Goal: Transaction & Acquisition: Purchase product/service

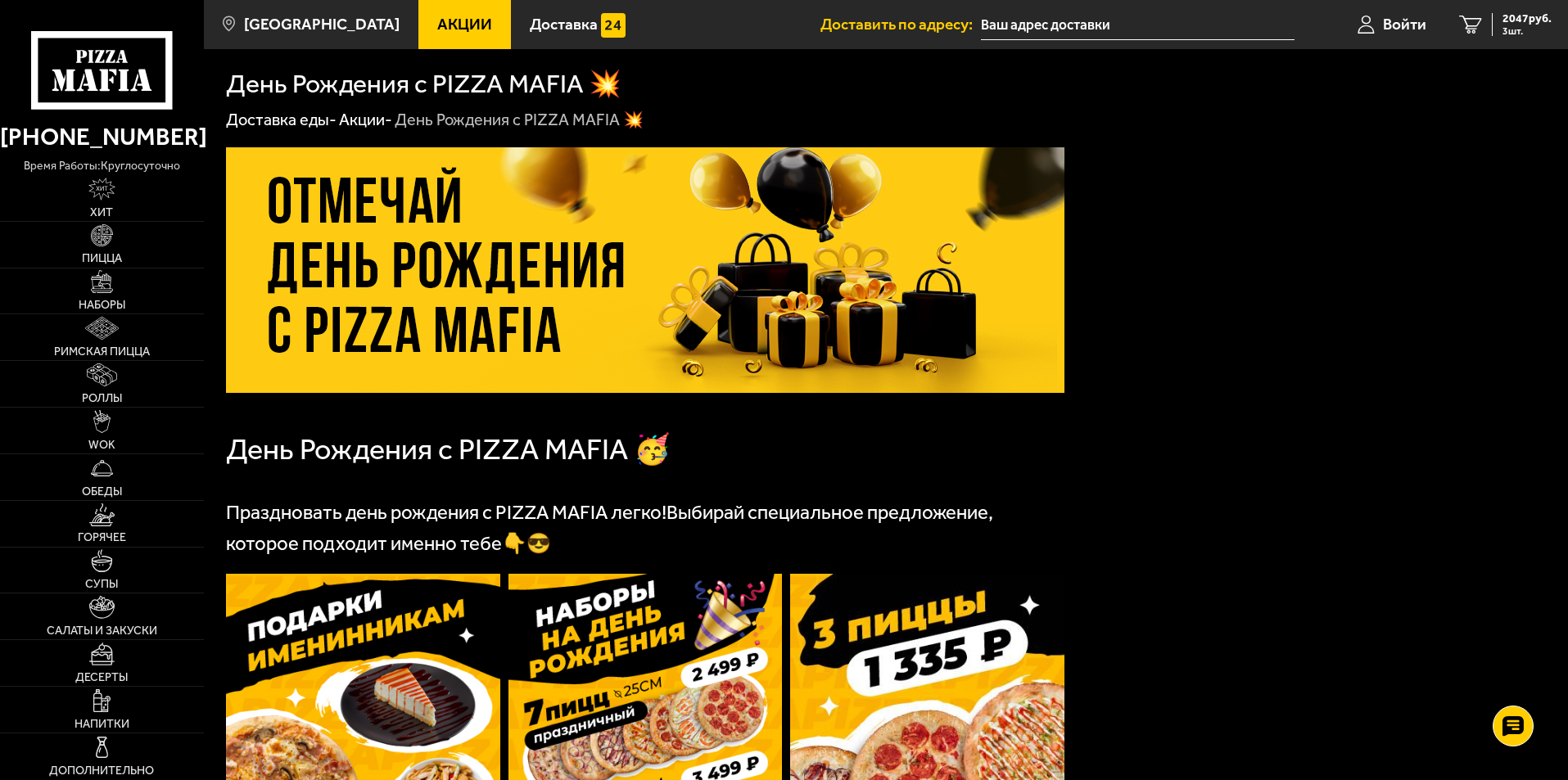
scroll to position [459, 0]
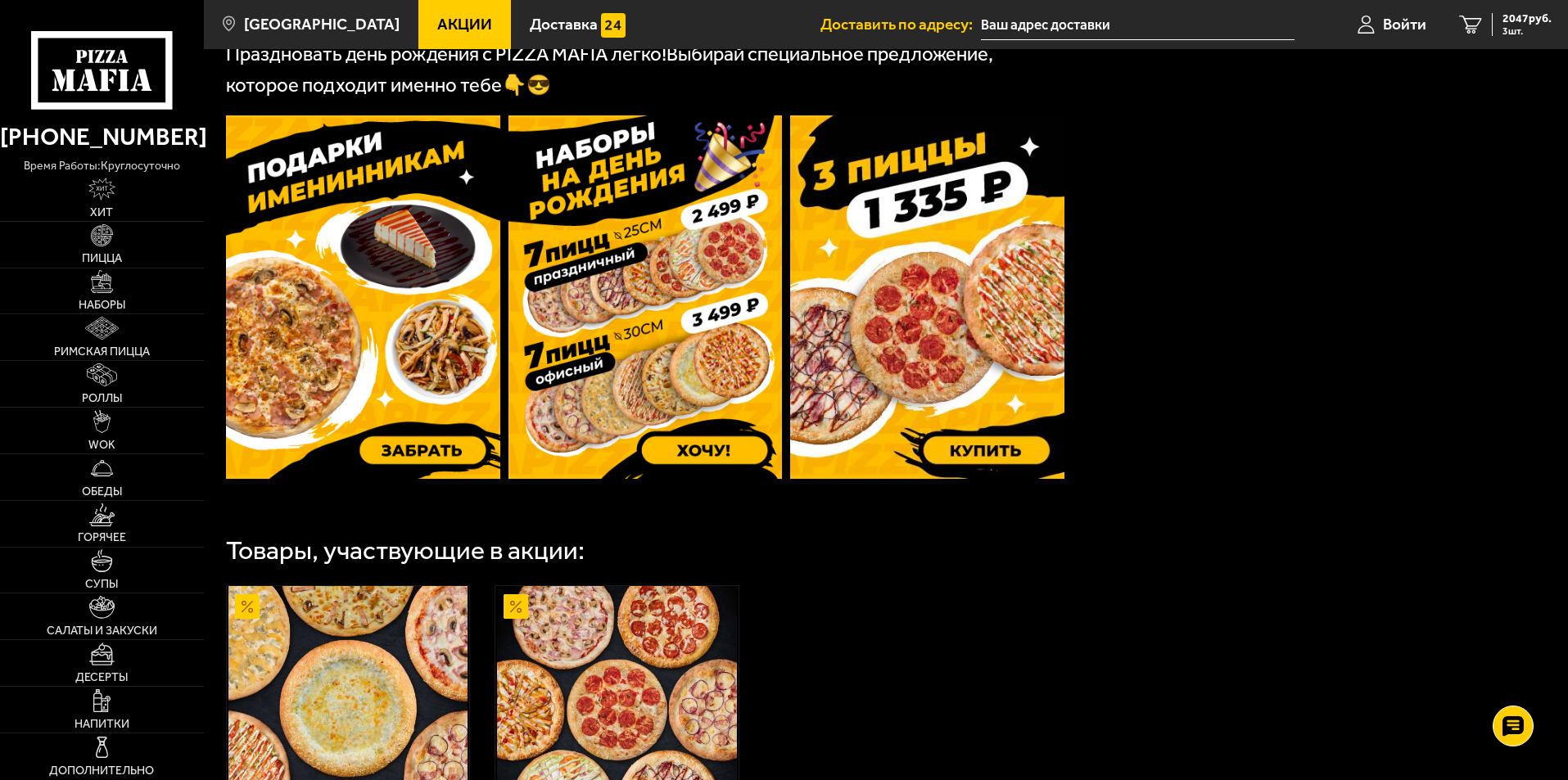
click at [324, 287] on img at bounding box center [363, 297] width 274 height 364
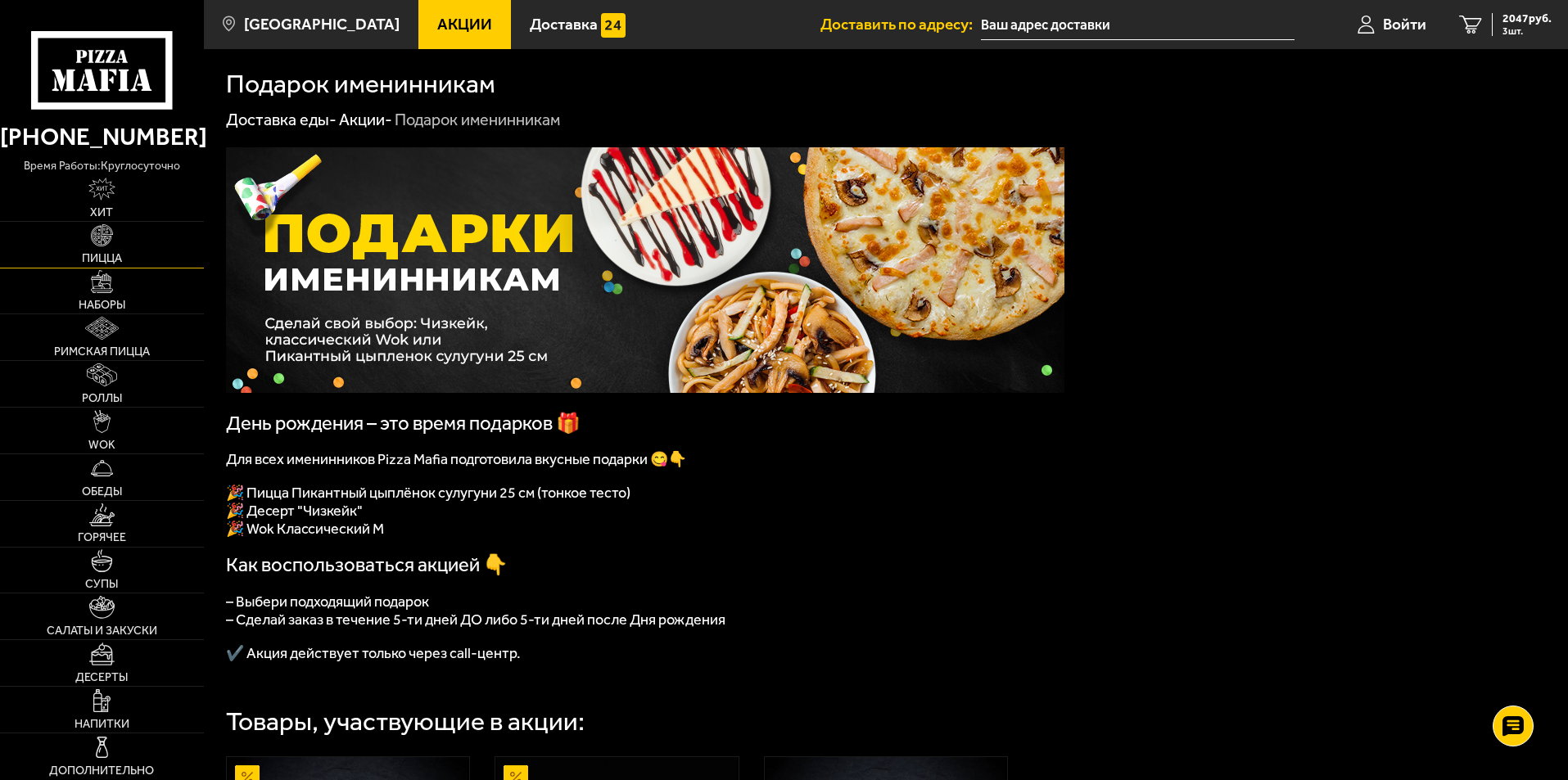
click at [97, 235] on img at bounding box center [102, 236] width 23 height 23
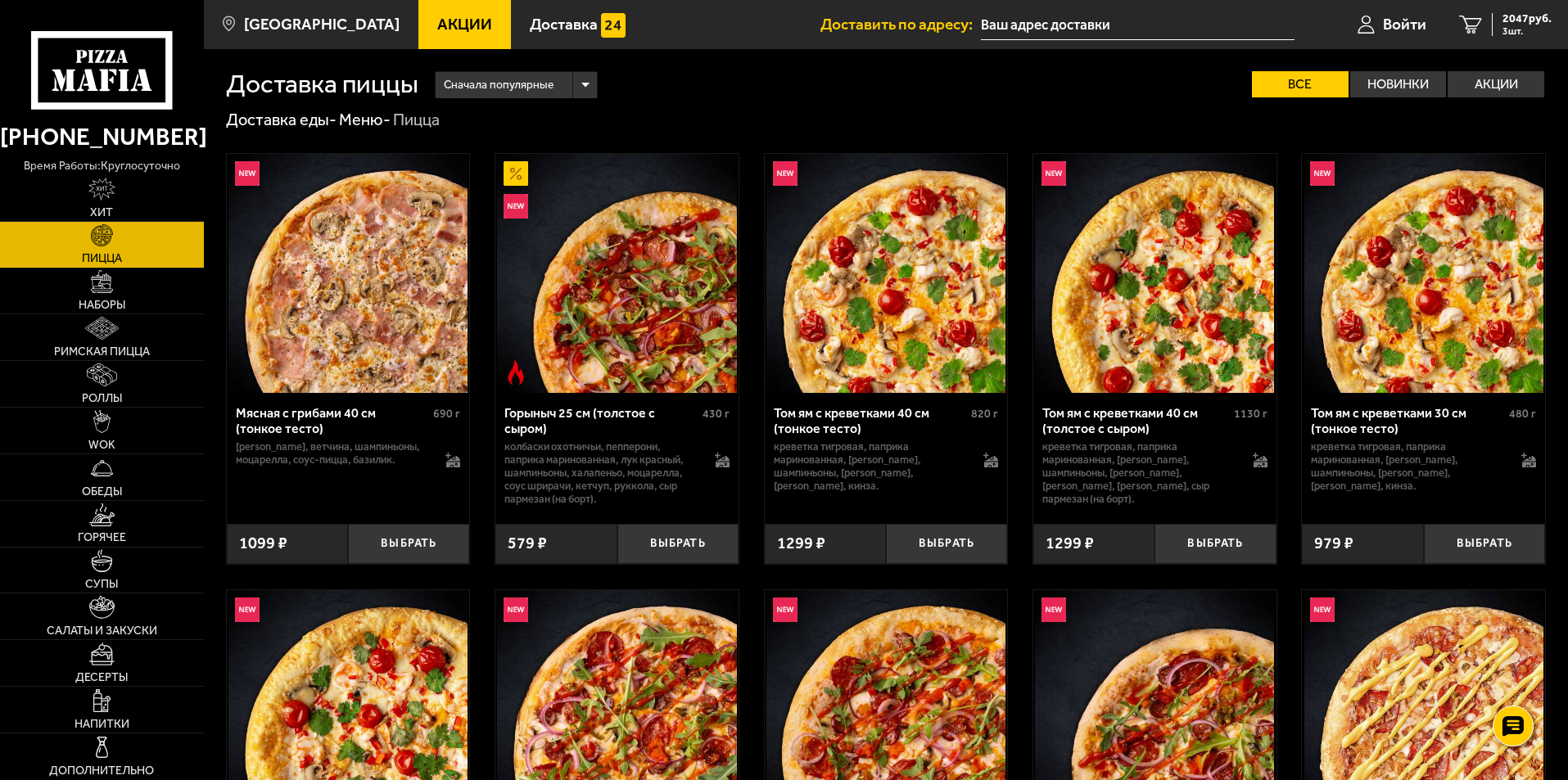
click at [384, 345] on img at bounding box center [348, 273] width 239 height 239
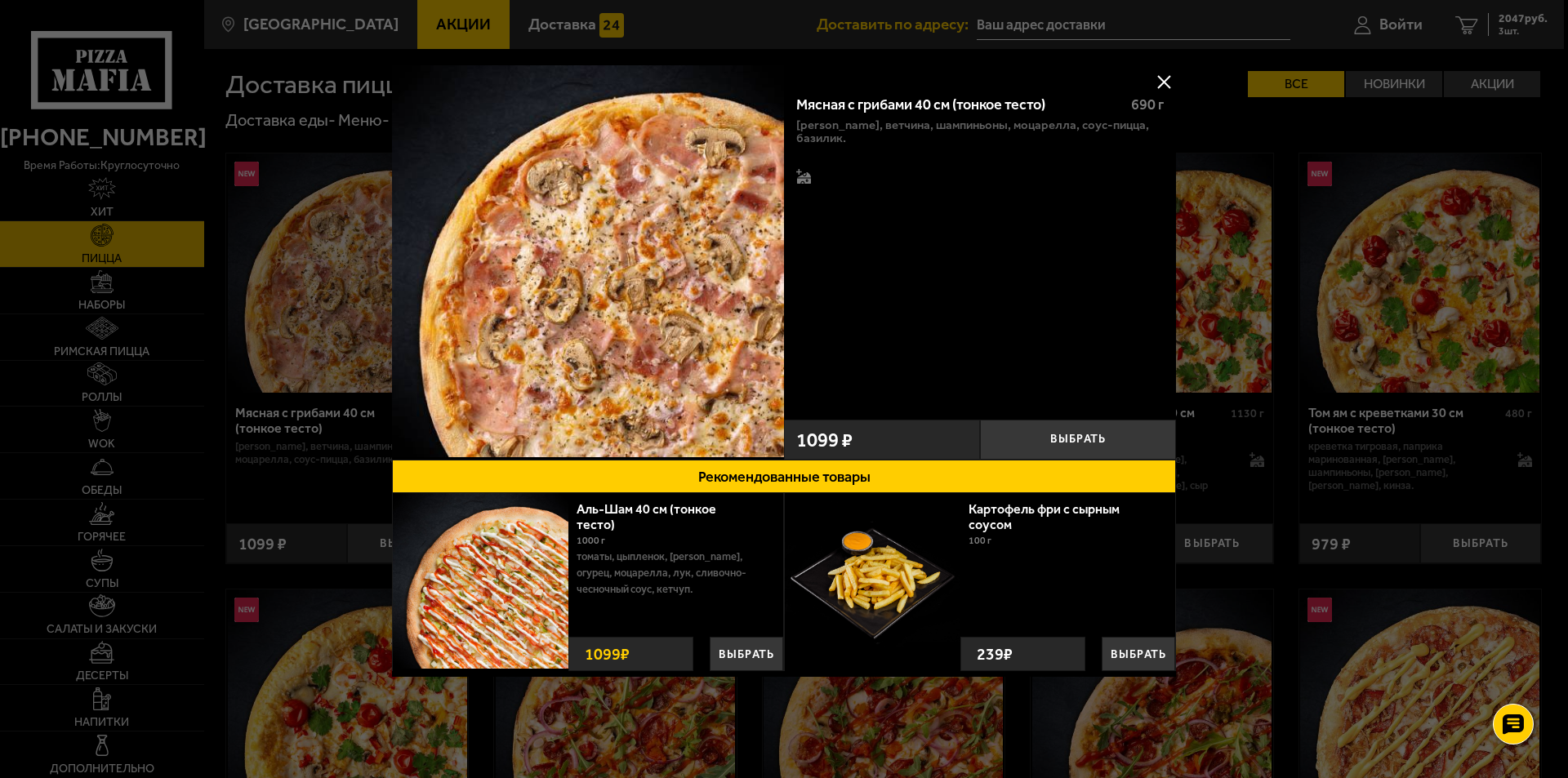
click at [676, 277] on img at bounding box center [588, 261] width 392 height 392
click at [1166, 82] on button at bounding box center [1164, 81] width 25 height 25
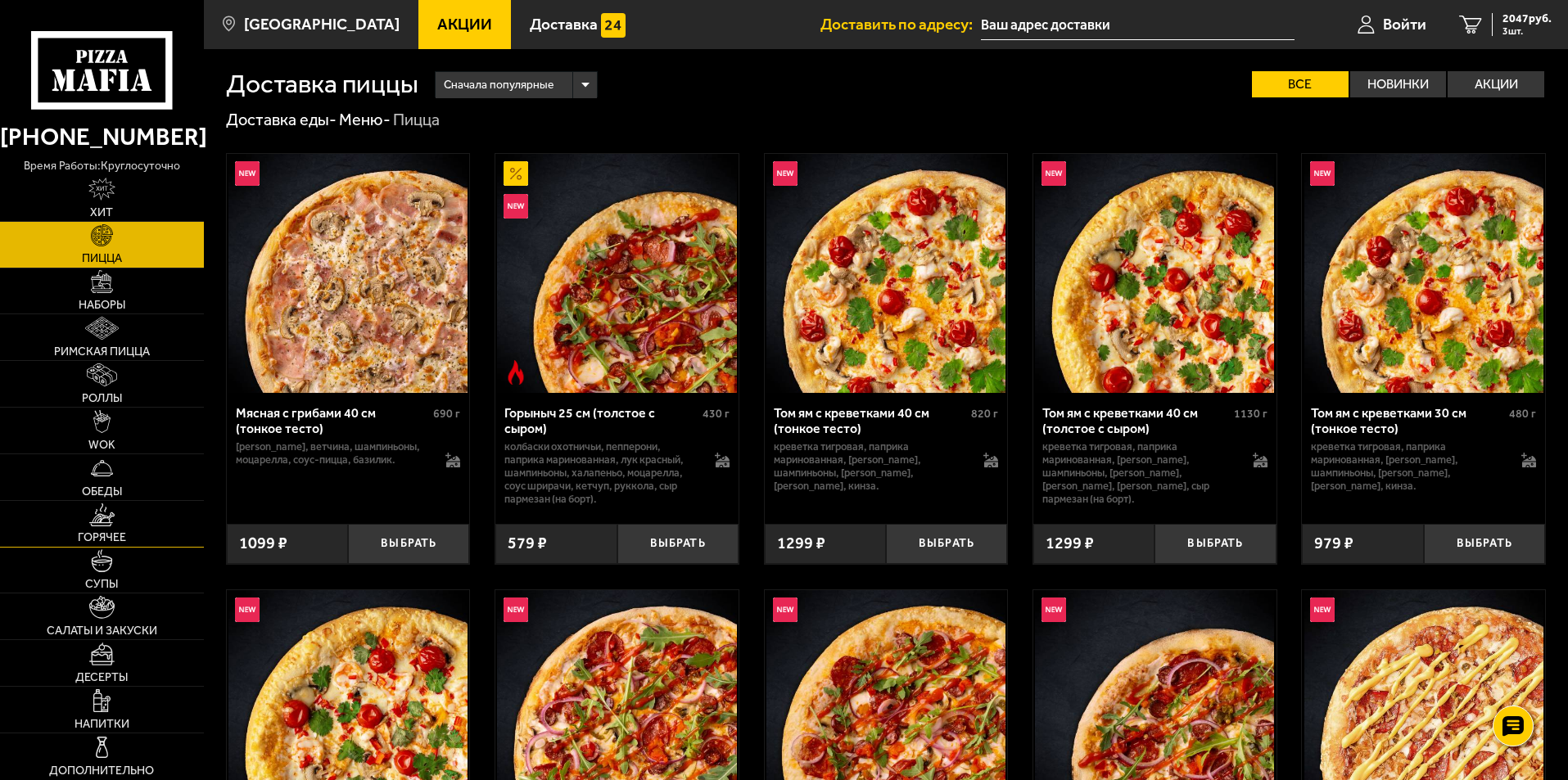
click at [108, 514] on img at bounding box center [101, 514] width 25 height 23
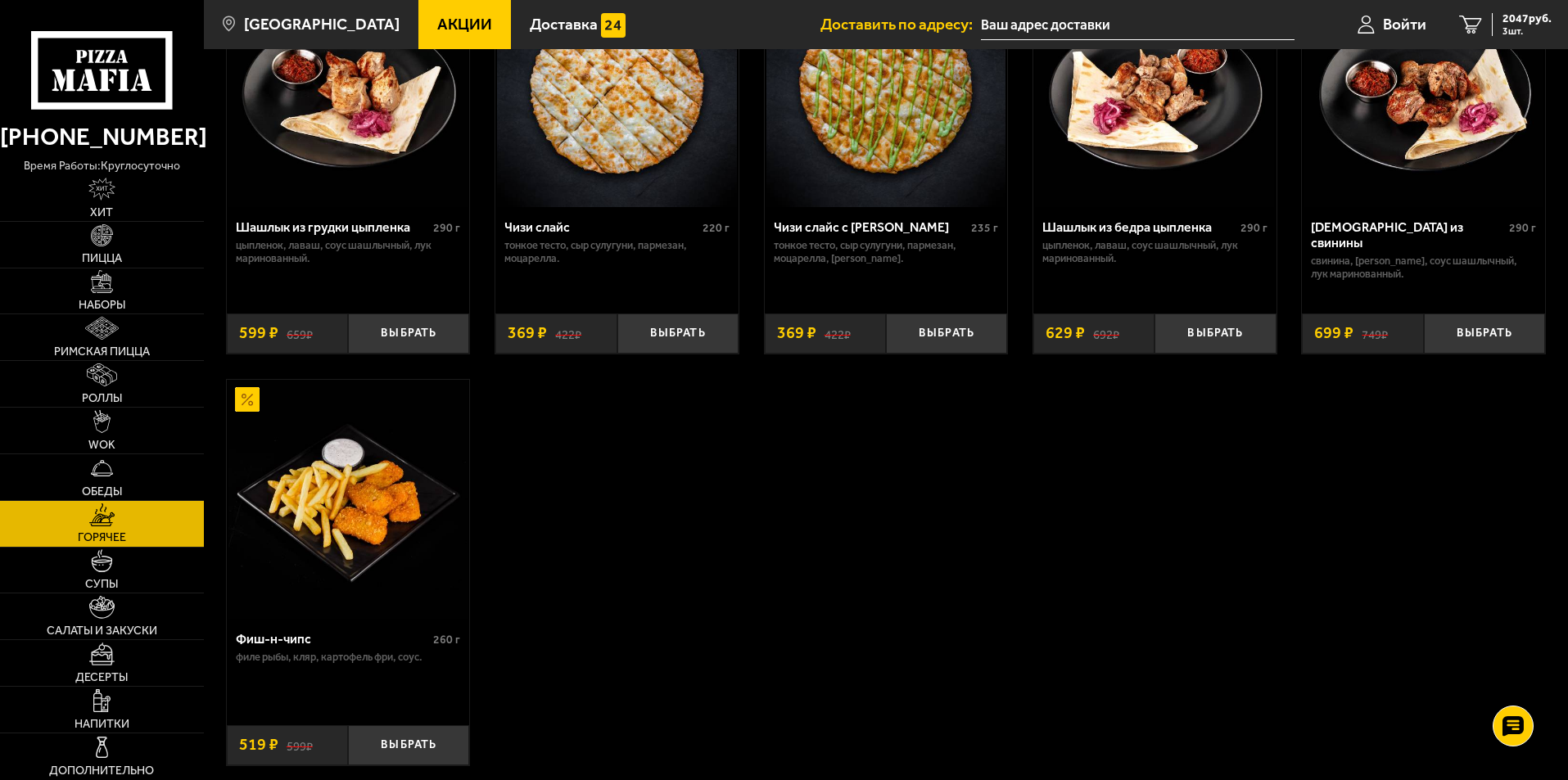
scroll to position [1146, 0]
